Goal: Check status

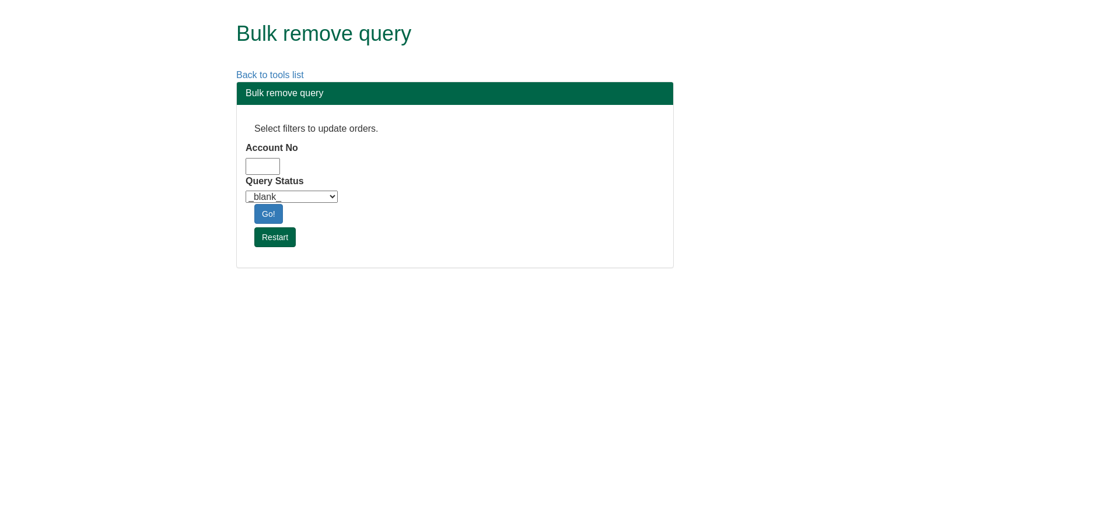
click at [262, 163] on input "Account No" at bounding box center [263, 166] width 34 height 17
type input "adm10"
click at [310, 197] on select "_blank_ Customer Credit_Control Purchasing Internal Other Address High_Value Co…" at bounding box center [292, 197] width 92 height 12
select select "Automation_Check"
click at [246, 191] on select "_blank_ Customer Credit_Control Purchasing Internal Other Address High_Value Co…" at bounding box center [292, 197] width 92 height 12
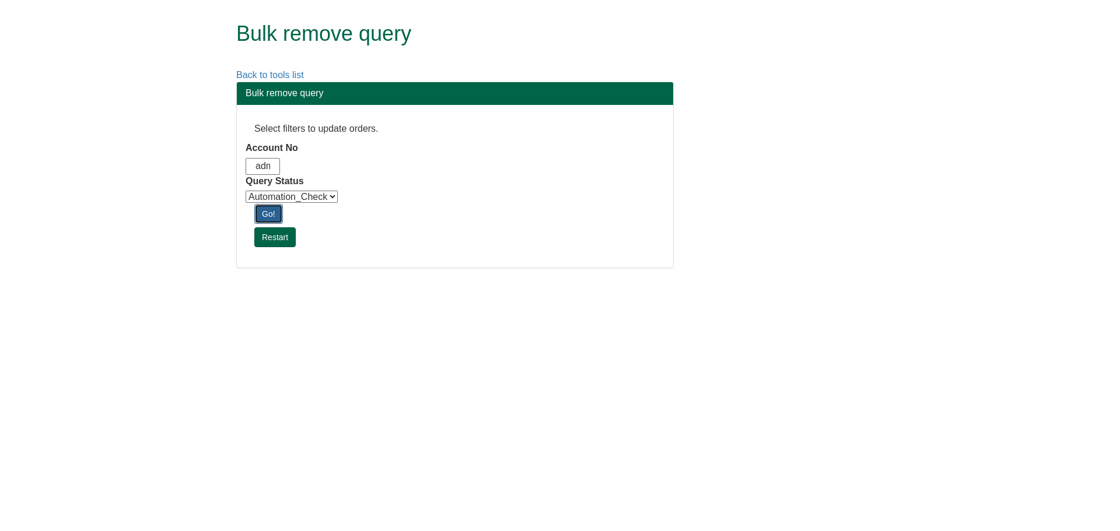
click at [276, 215] on link "Go!" at bounding box center [268, 214] width 29 height 20
